Goal: Information Seeking & Learning: Learn about a topic

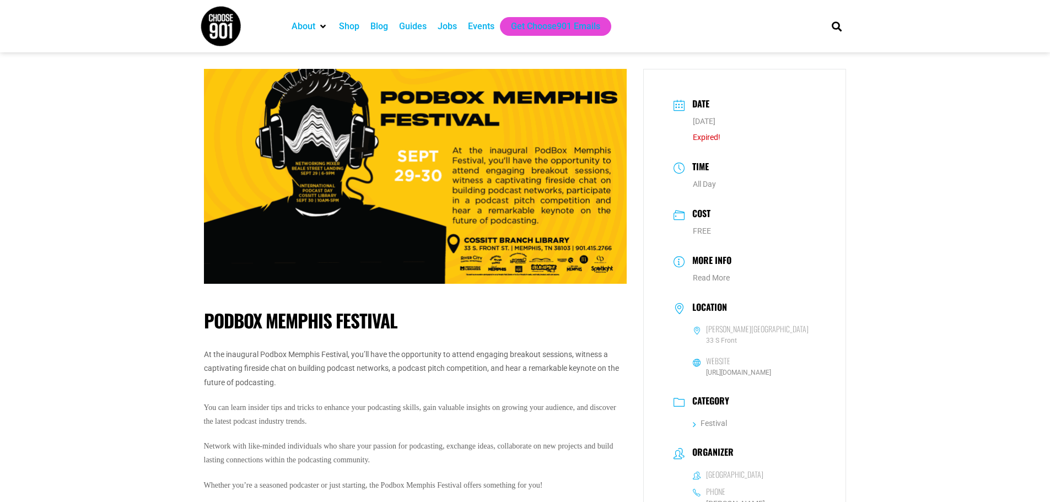
click at [569, 263] on img at bounding box center [415, 176] width 423 height 215
click at [320, 195] on img at bounding box center [415, 176] width 423 height 215
click at [707, 109] on h3 "Date" at bounding box center [698, 105] width 23 height 16
click at [704, 176] on div "Time All Day" at bounding box center [745, 174] width 158 height 40
click at [697, 230] on dd "FREE" at bounding box center [744, 231] width 143 height 12
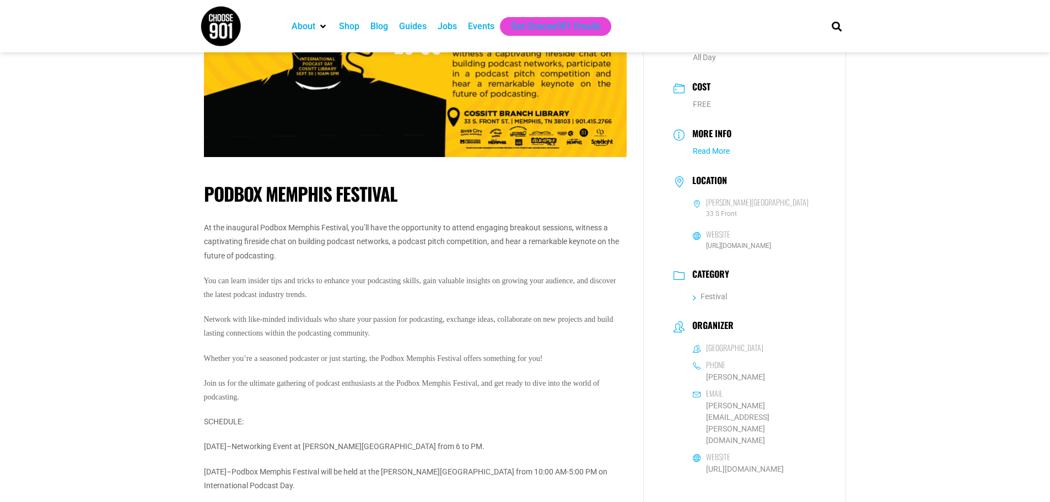
scroll to position [165, 0]
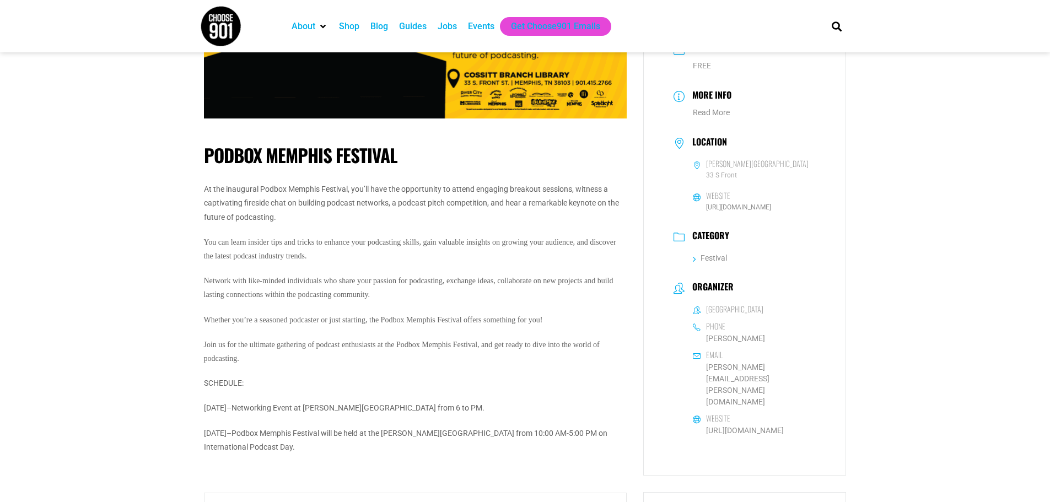
click at [726, 203] on span "[URL][DOMAIN_NAME]" at bounding box center [732, 207] width 78 height 10
click at [723, 209] on link "[URL][DOMAIN_NAME]" at bounding box center [738, 207] width 65 height 8
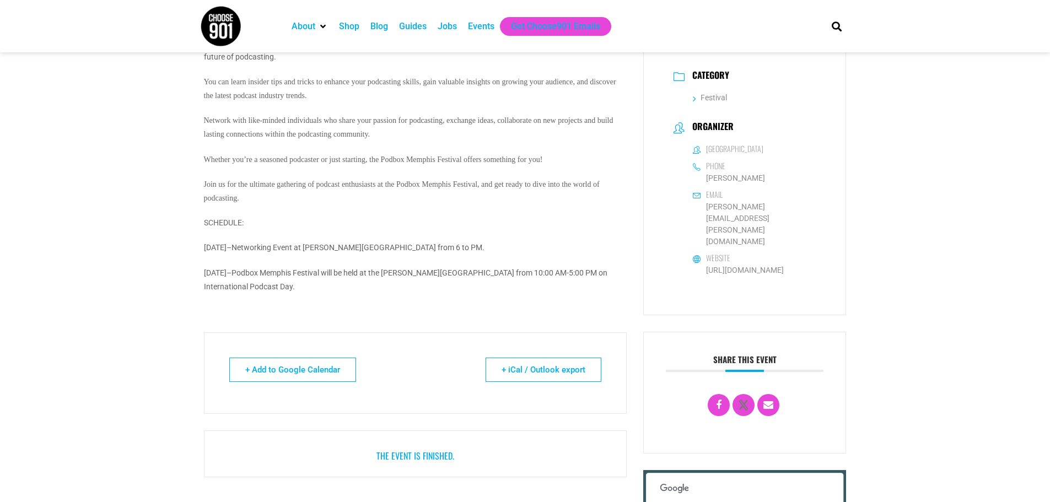
scroll to position [386, 0]
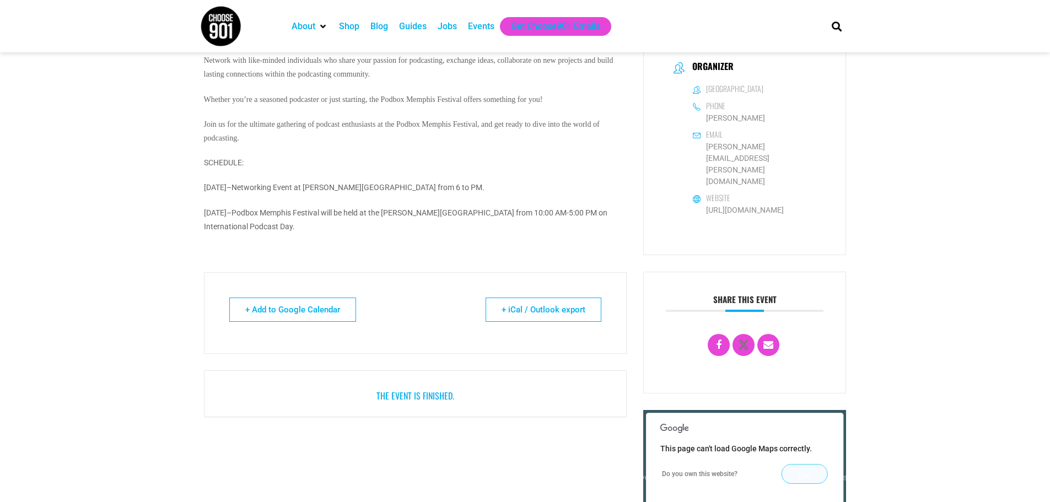
click at [806, 464] on button "OK" at bounding box center [804, 474] width 46 height 20
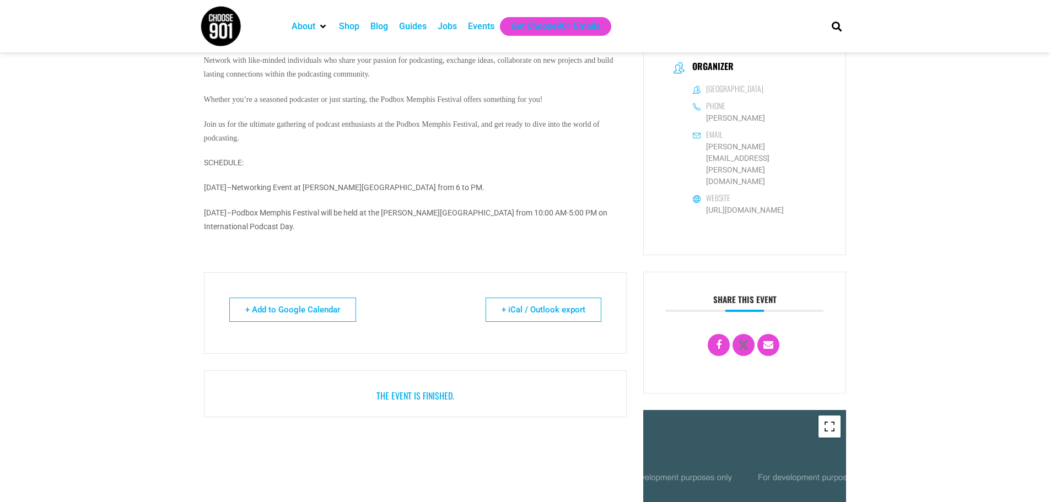
click at [838, 416] on button "Toggle fullscreen view" at bounding box center [829, 427] width 22 height 22
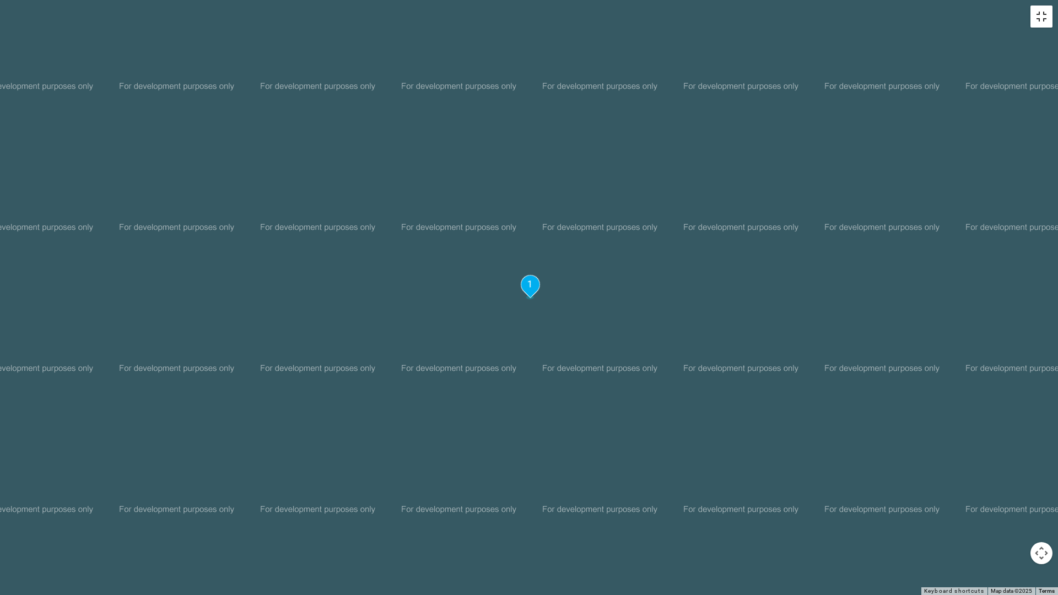
click at [1041, 25] on button "Toggle fullscreen view" at bounding box center [1042, 17] width 22 height 22
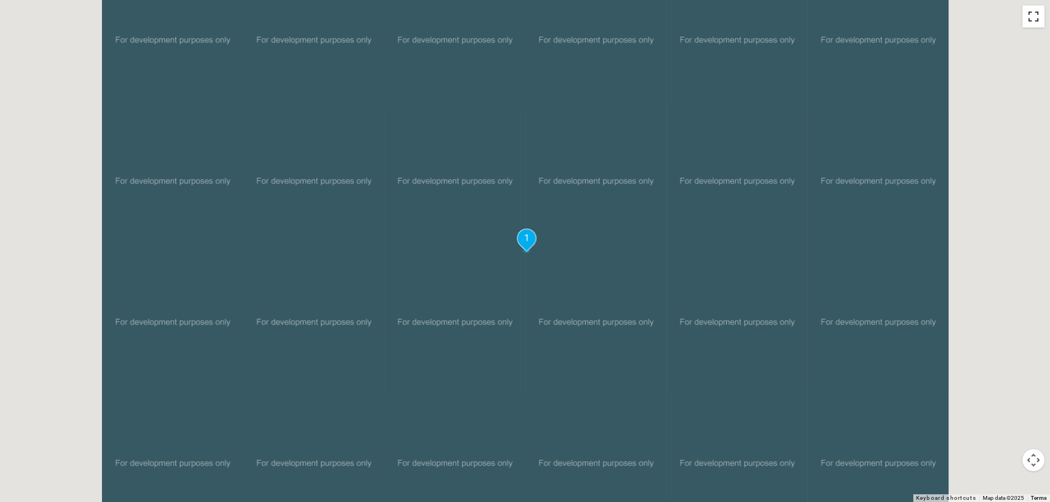
scroll to position [0, 0]
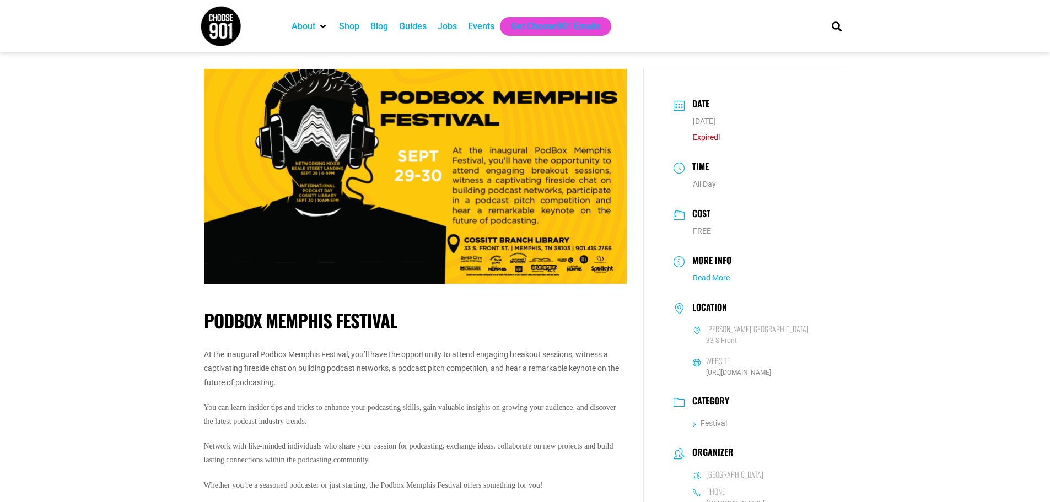
click at [715, 281] on link "Read More" at bounding box center [711, 277] width 37 height 9
